Goal: Information Seeking & Learning: Learn about a topic

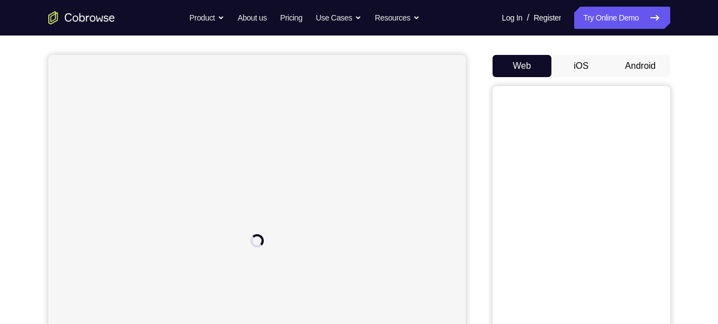
click at [649, 60] on button "Android" at bounding box center [640, 66] width 59 height 22
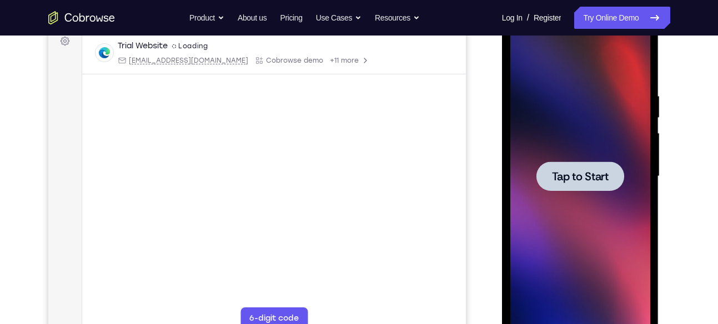
click at [570, 167] on div at bounding box center [580, 176] width 88 height 29
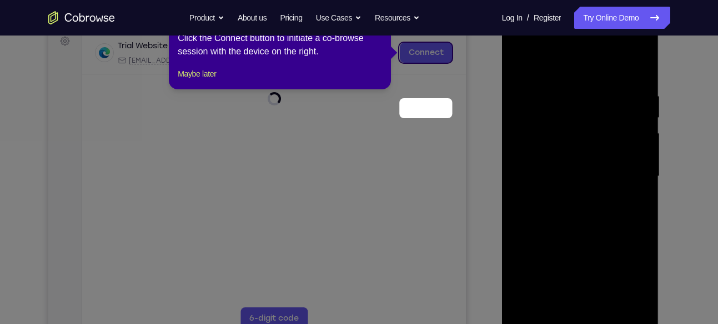
scroll to position [105, 0]
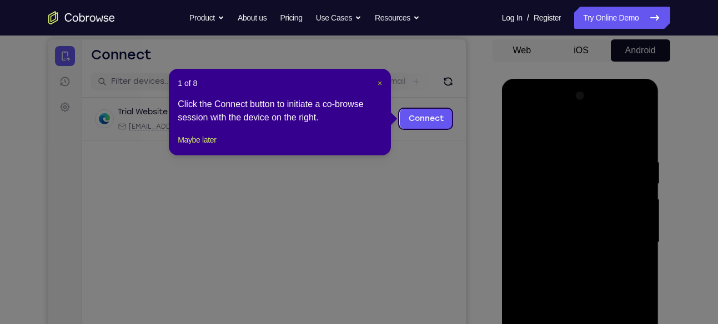
click at [378, 84] on span "×" at bounding box center [380, 83] width 4 height 9
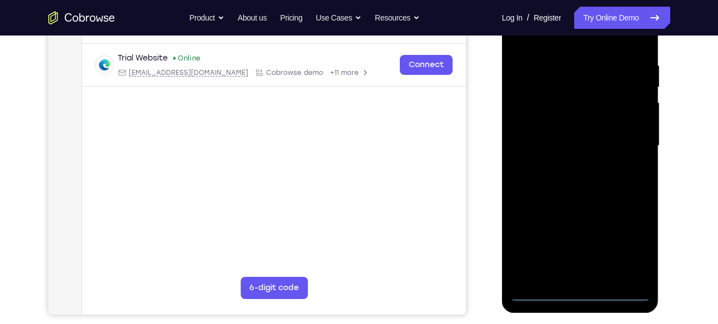
scroll to position [202, 0]
click at [579, 289] on div at bounding box center [580, 145] width 140 height 311
click at [625, 241] on div at bounding box center [580, 145] width 140 height 311
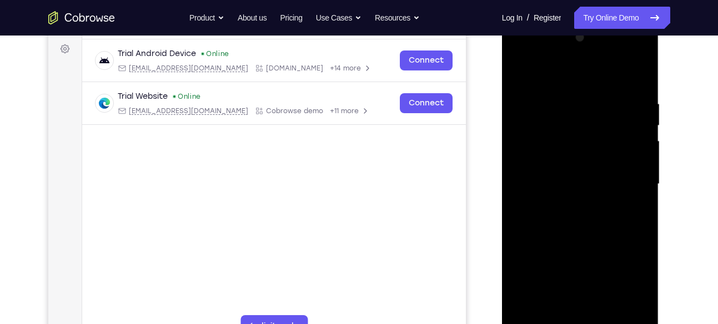
scroll to position [162, 0]
click at [552, 76] on div at bounding box center [580, 185] width 140 height 311
click at [626, 178] on div at bounding box center [580, 185] width 140 height 311
click at [566, 205] on div at bounding box center [580, 185] width 140 height 311
click at [550, 176] on div at bounding box center [580, 185] width 140 height 311
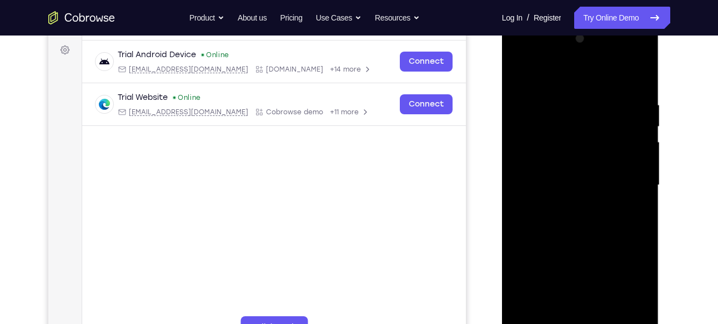
click at [568, 160] on div at bounding box center [580, 185] width 140 height 311
click at [569, 184] on div at bounding box center [580, 185] width 140 height 311
click at [575, 221] on div at bounding box center [580, 185] width 140 height 311
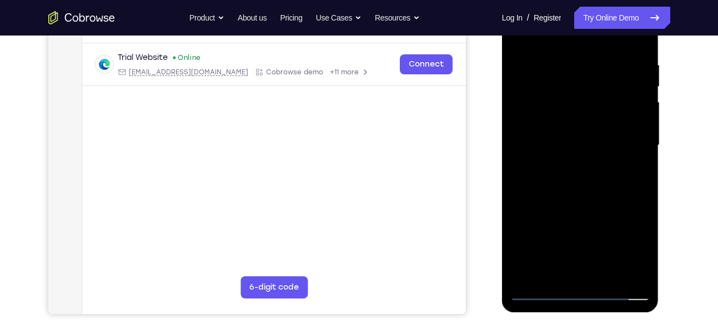
scroll to position [203, 0]
click at [569, 193] on div at bounding box center [580, 144] width 140 height 311
click at [606, 274] on div at bounding box center [580, 144] width 140 height 311
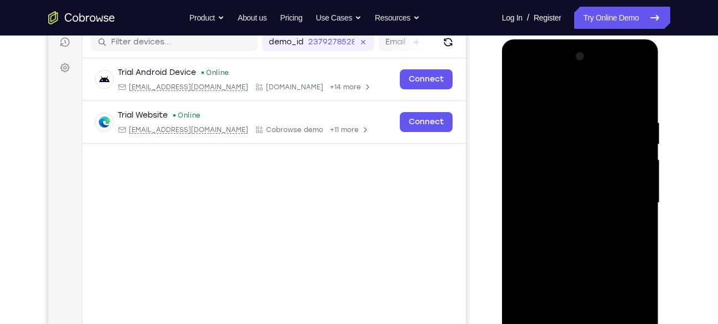
click at [595, 262] on div at bounding box center [580, 203] width 140 height 311
click at [523, 94] on div at bounding box center [580, 203] width 140 height 311
click at [564, 108] on div at bounding box center [580, 203] width 140 height 311
click at [640, 99] on div at bounding box center [580, 203] width 140 height 311
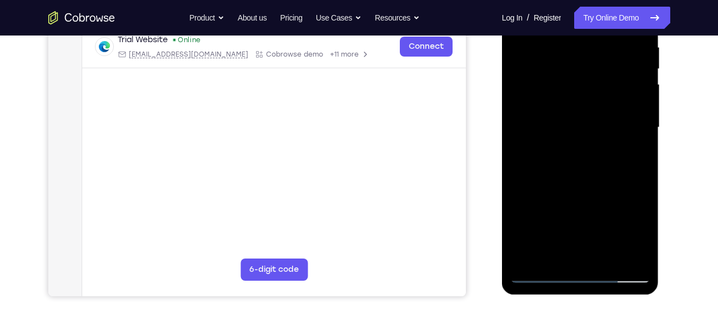
scroll to position [220, 0]
click at [607, 258] on div at bounding box center [580, 127] width 140 height 311
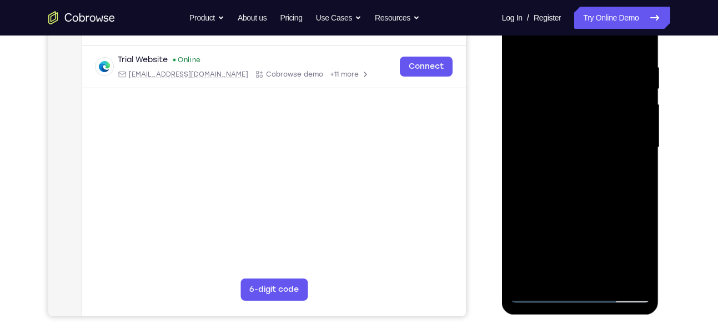
scroll to position [199, 0]
click at [607, 277] on div at bounding box center [580, 148] width 140 height 311
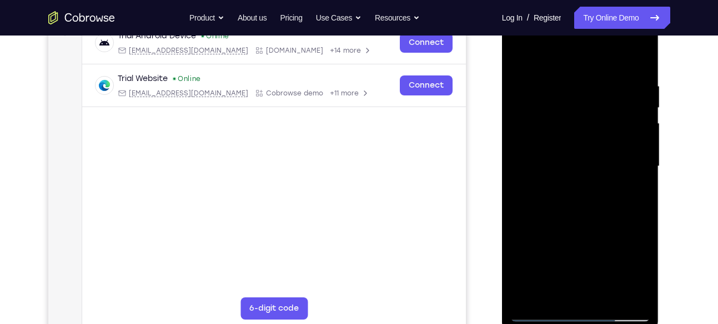
scroll to position [180, 0]
click at [521, 53] on div at bounding box center [580, 167] width 140 height 311
click at [532, 111] on div at bounding box center [580, 167] width 140 height 311
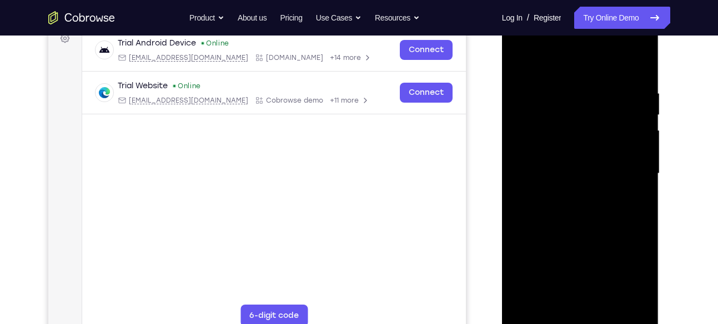
scroll to position [173, 0]
click at [636, 64] on div at bounding box center [580, 174] width 140 height 311
click at [522, 60] on div at bounding box center [580, 174] width 140 height 311
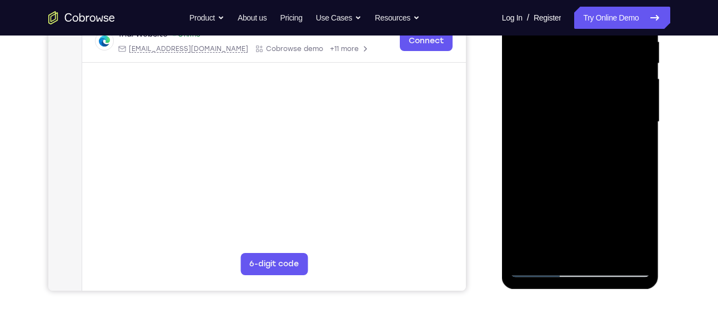
scroll to position [229, 0]
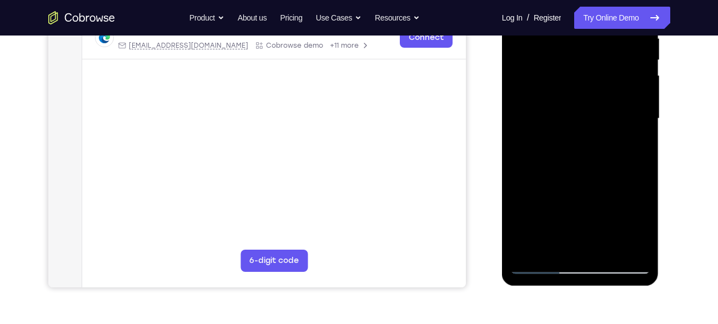
click at [530, 248] on div at bounding box center [580, 118] width 140 height 311
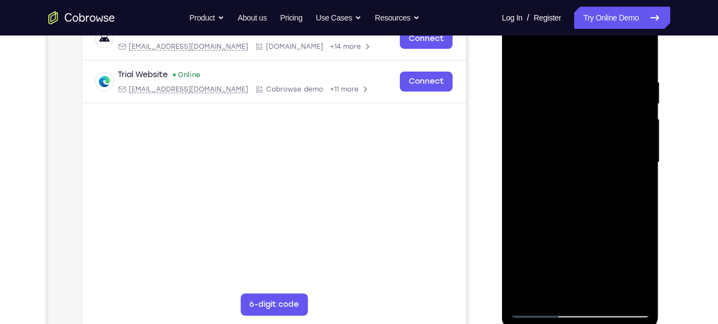
scroll to position [184, 0]
drag, startPoint x: 585, startPoint y: 109, endPoint x: 589, endPoint y: 227, distance: 117.2
click at [589, 227] on div at bounding box center [580, 163] width 140 height 311
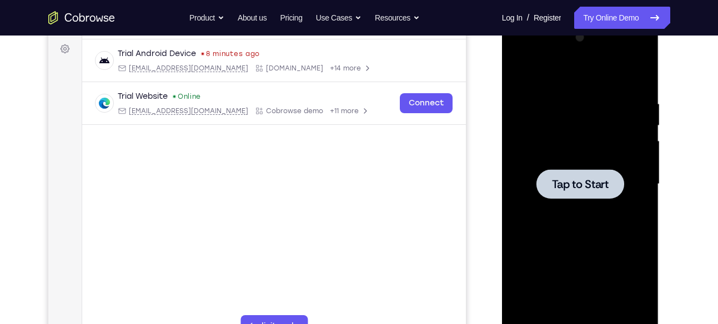
scroll to position [0, 0]
